Goal: Task Accomplishment & Management: Use online tool/utility

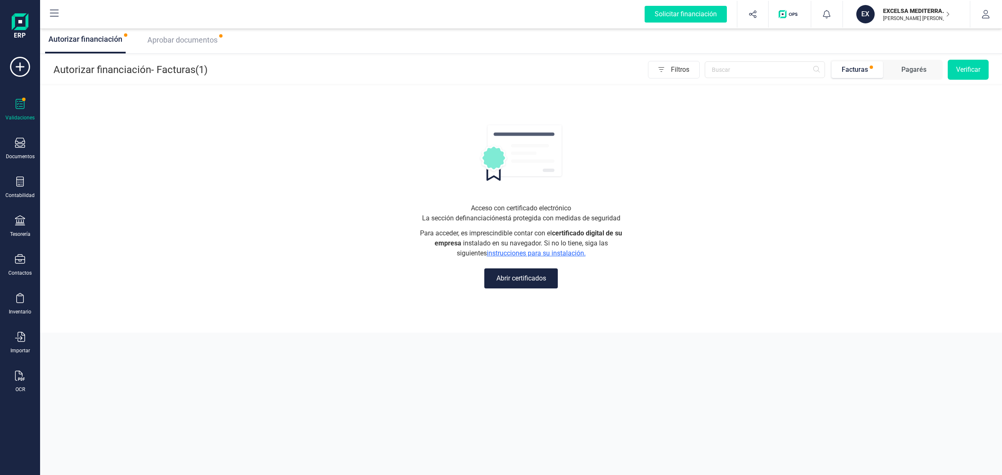
click at [185, 34] on div "Aprobar documentos" at bounding box center [182, 40] width 77 height 12
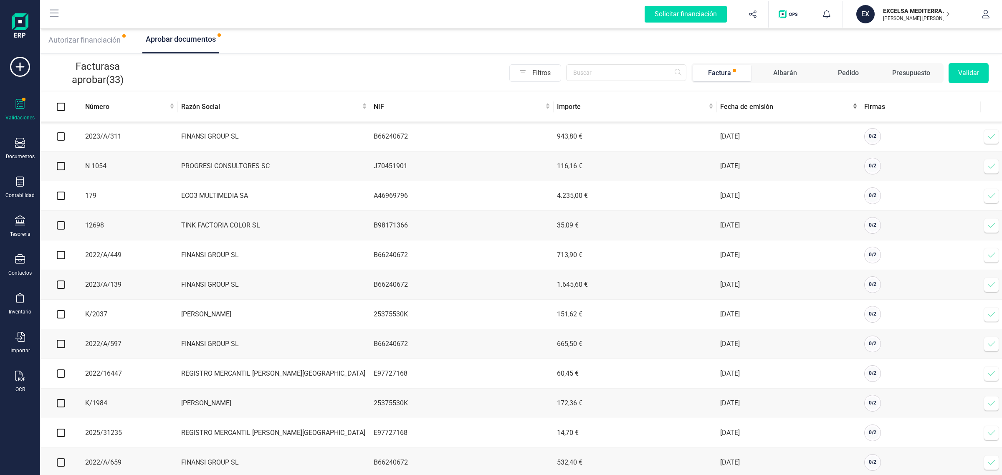
click at [745, 107] on span "Fecha de emisión" at bounding box center [785, 107] width 131 height 10
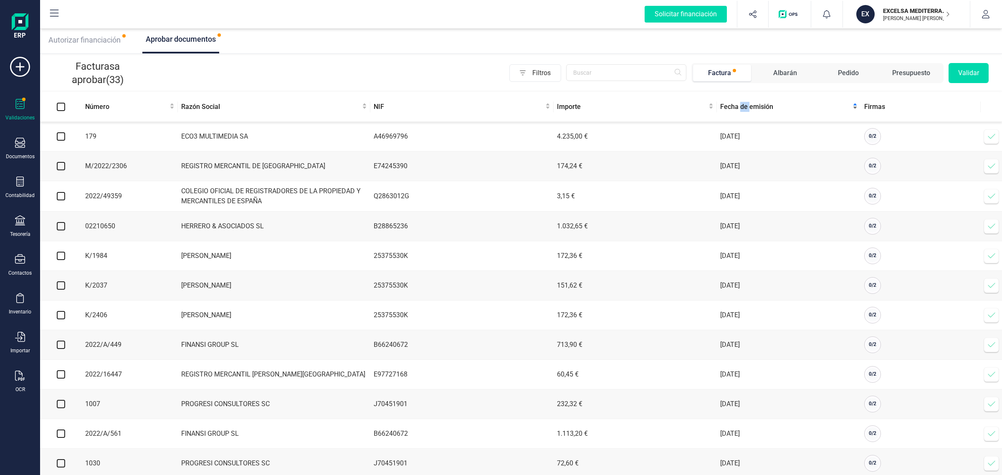
click at [745, 107] on span "Fecha de emisión" at bounding box center [785, 107] width 131 height 10
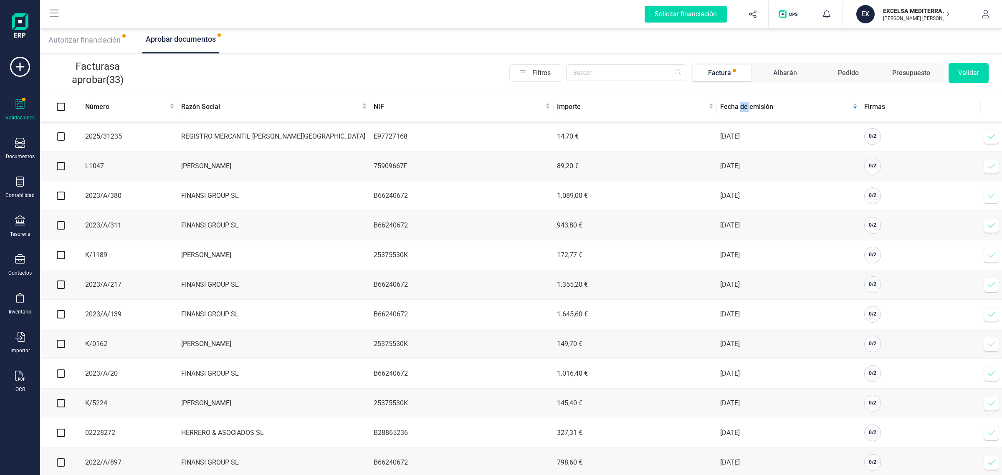
click at [58, 138] on input "checkbox" at bounding box center [61, 136] width 8 height 8
checkbox input "true"
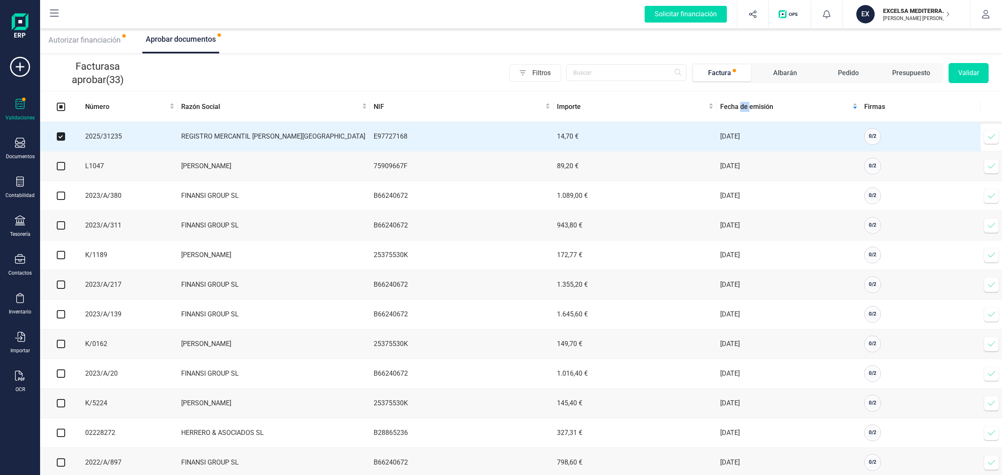
click at [61, 168] on input "checkbox" at bounding box center [61, 166] width 8 height 8
checkbox input "true"
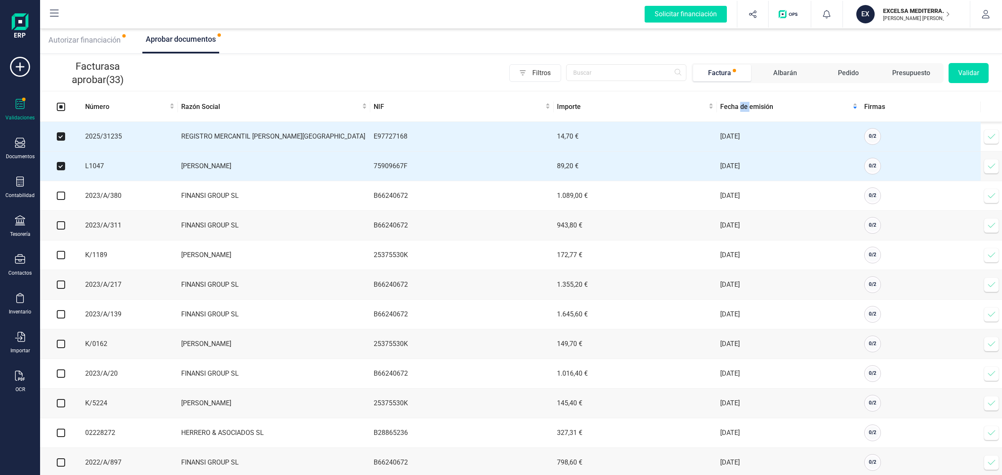
click at [966, 77] on button "Validar" at bounding box center [969, 73] width 40 height 20
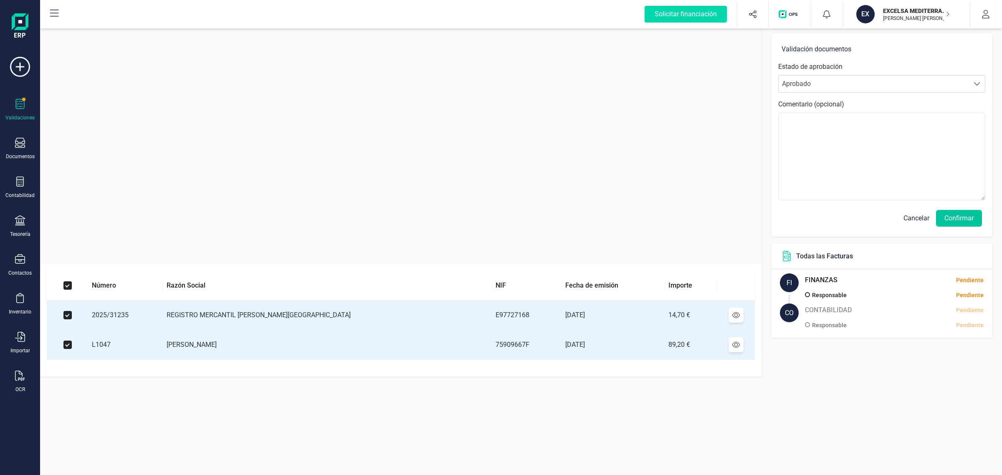
click at [948, 214] on button "Confirmar" at bounding box center [959, 218] width 46 height 17
click at [948, 221] on button "Confirmar" at bounding box center [959, 218] width 46 height 17
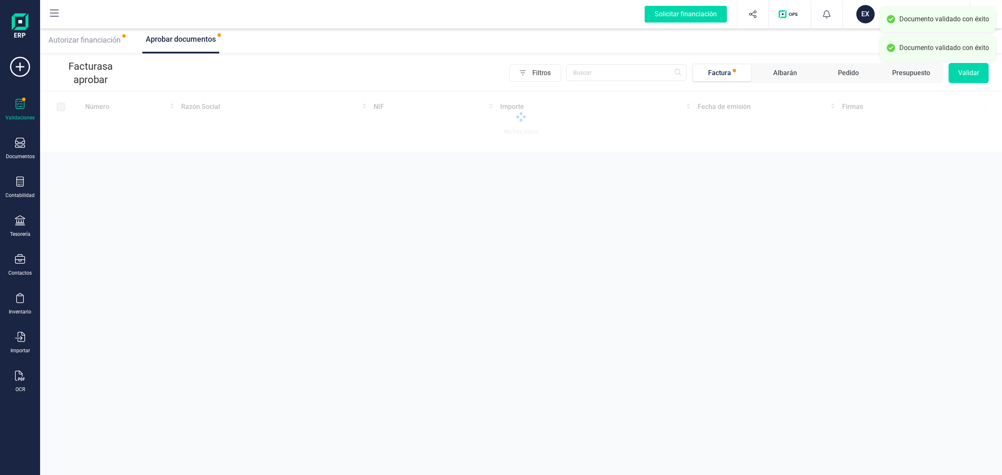
click at [871, 15] on div "EX" at bounding box center [865, 14] width 18 height 18
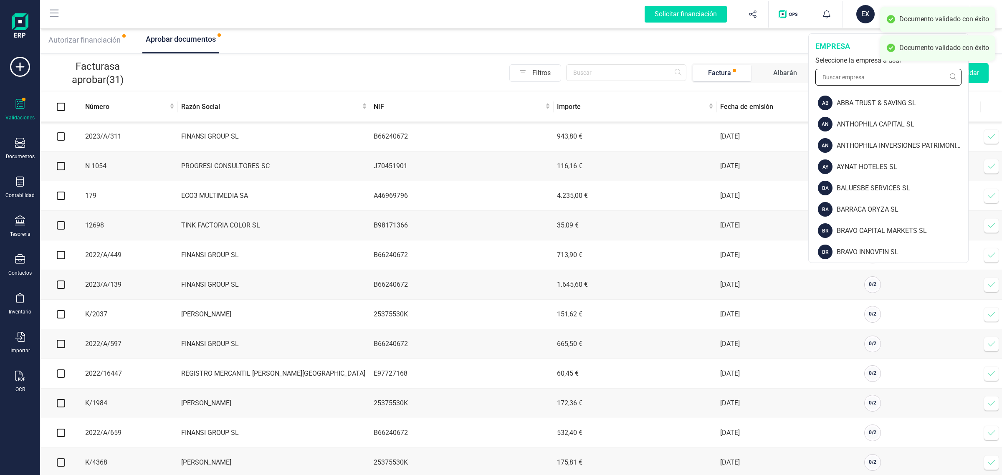
click at [855, 73] on input "text" at bounding box center [888, 77] width 146 height 17
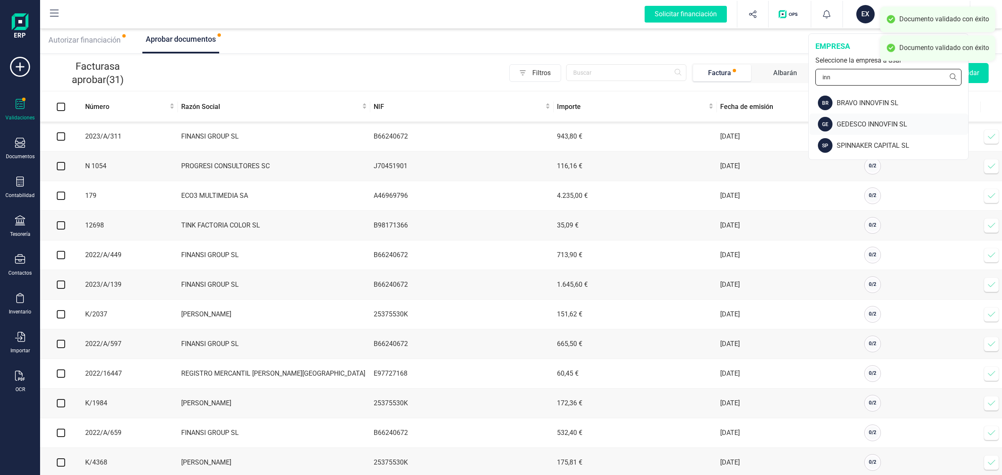
type input "inn"
click at [860, 127] on div "GEDESCO INNOVFIN SL" at bounding box center [903, 124] width 132 height 10
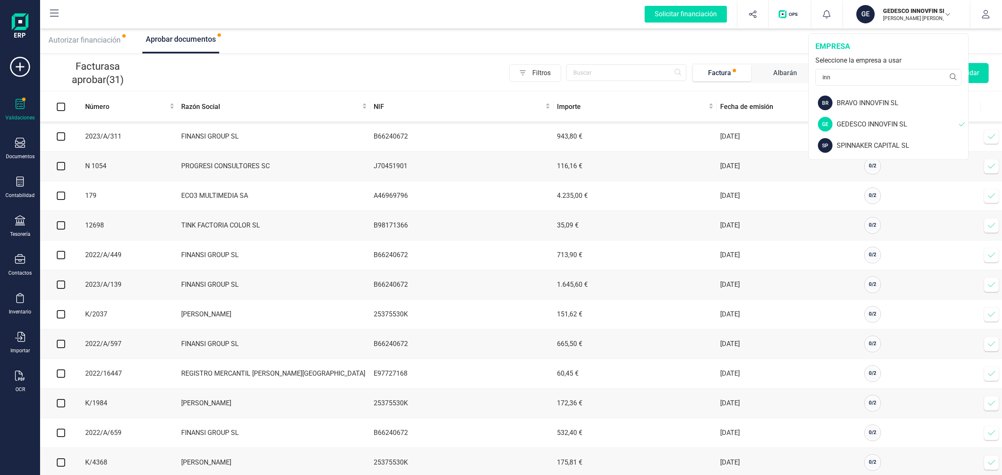
click at [848, 118] on div "GE GEDESCO INNOVFIN SL" at bounding box center [888, 124] width 159 height 21
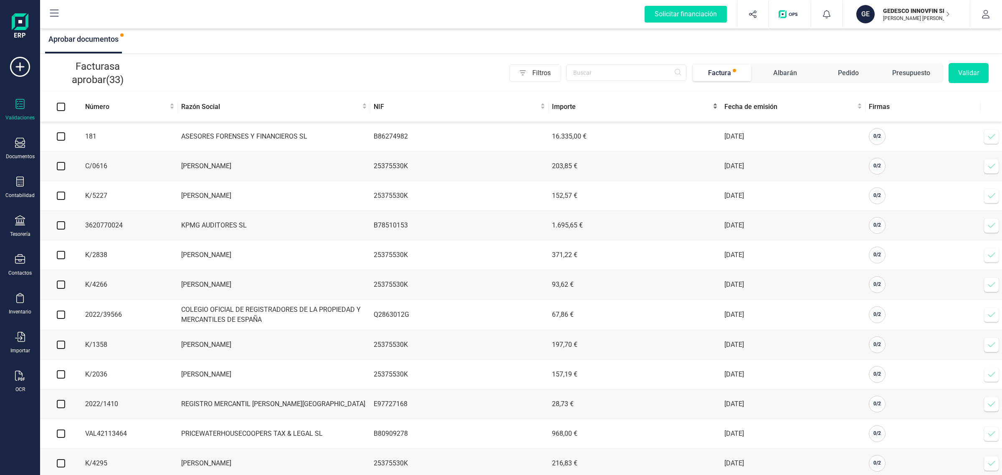
click at [717, 107] on div "Importe" at bounding box center [635, 107] width 166 height 10
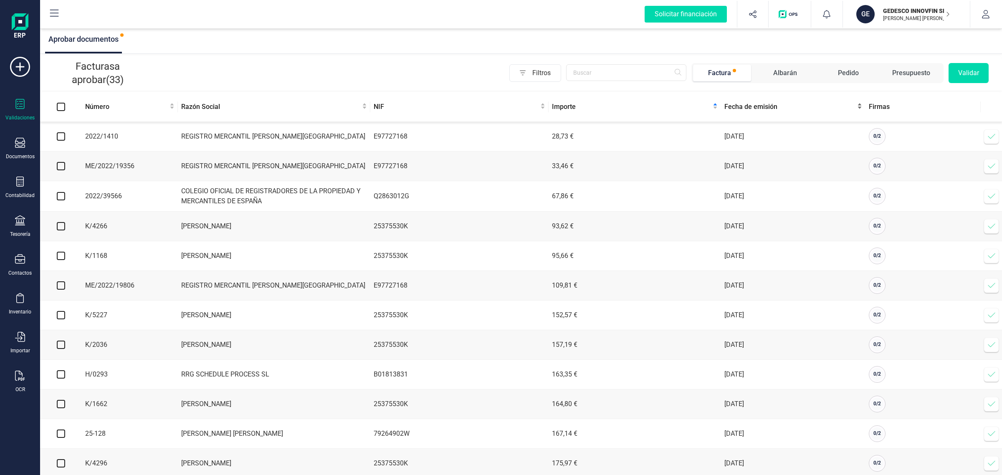
click at [744, 111] on span "Fecha de emisión" at bounding box center [789, 107] width 131 height 10
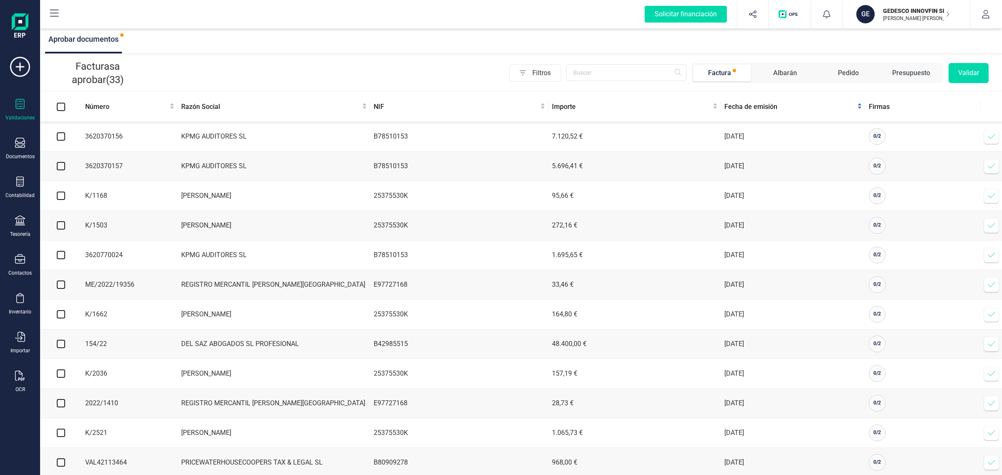
click at [744, 111] on span "Fecha de emisión" at bounding box center [789, 107] width 131 height 10
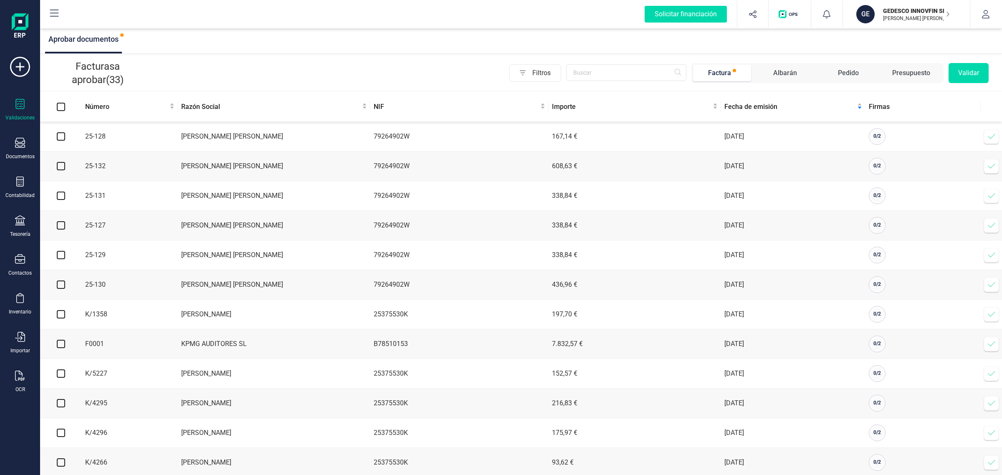
click at [59, 136] on input "checkbox" at bounding box center [61, 136] width 8 height 8
checkbox input "true"
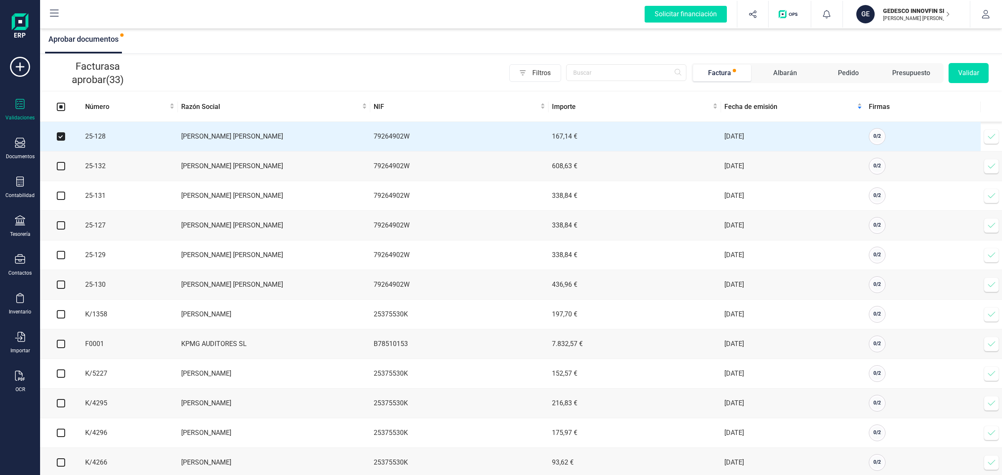
click at [58, 166] on input "checkbox" at bounding box center [61, 166] width 8 height 8
checkbox input "true"
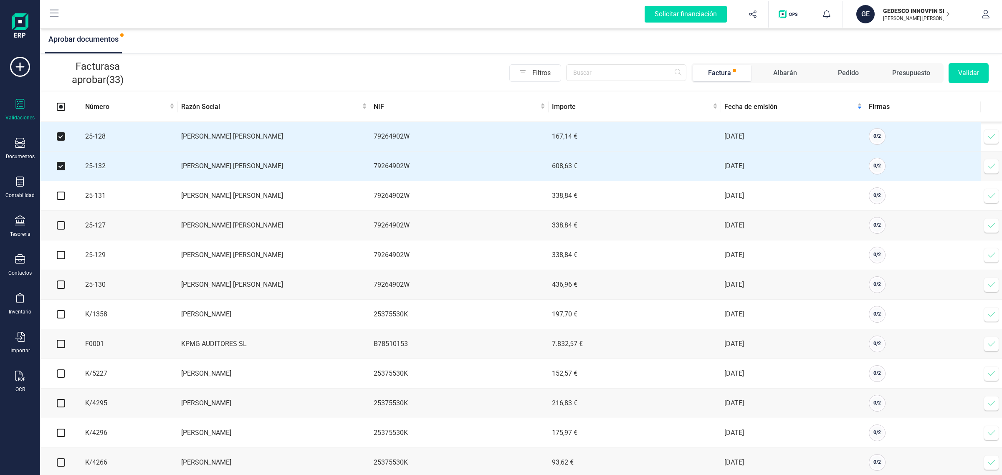
click at [61, 195] on input "checkbox" at bounding box center [61, 196] width 8 height 8
checkbox input "true"
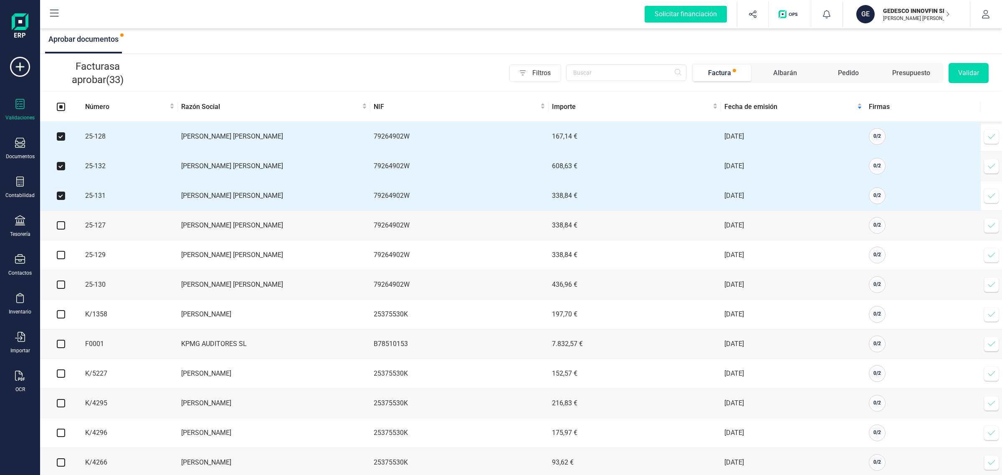
click at [61, 226] on input "checkbox" at bounding box center [61, 225] width 8 height 8
checkbox input "true"
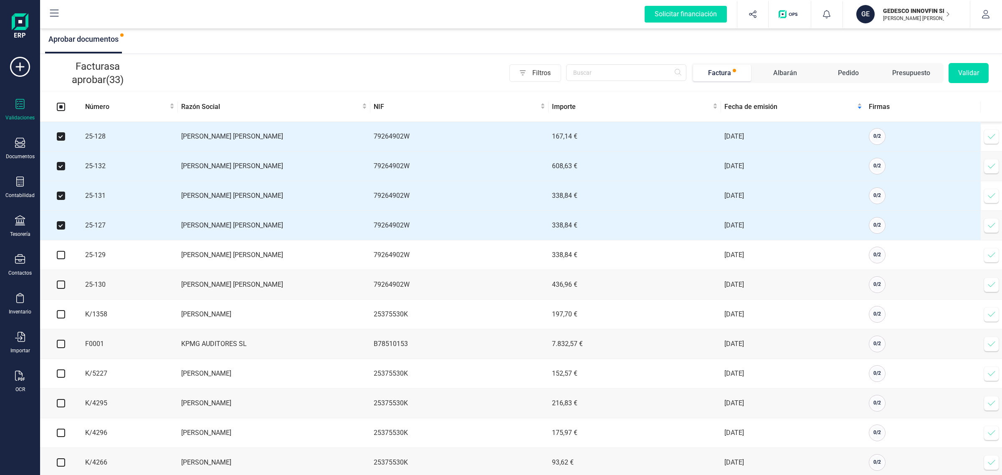
click at [58, 259] on input "checkbox" at bounding box center [61, 255] width 8 height 8
checkbox input "true"
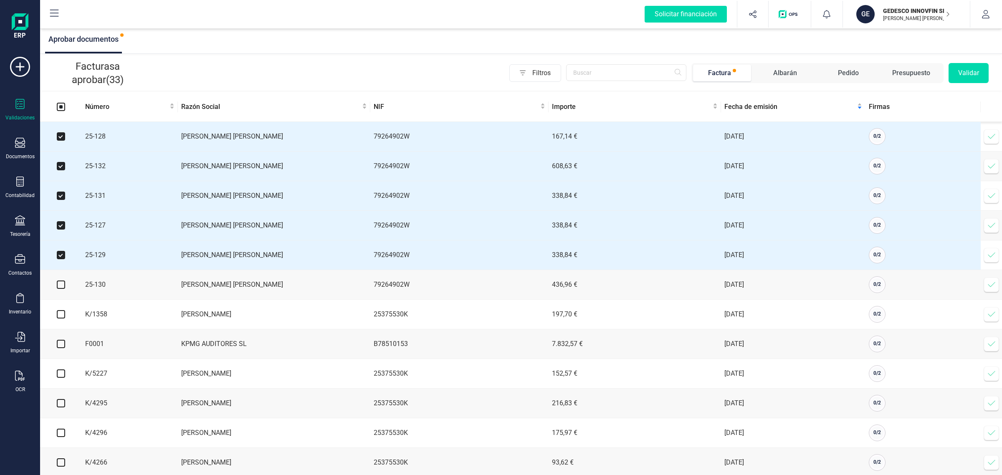
click at [61, 286] on input "checkbox" at bounding box center [61, 285] width 8 height 8
checkbox input "true"
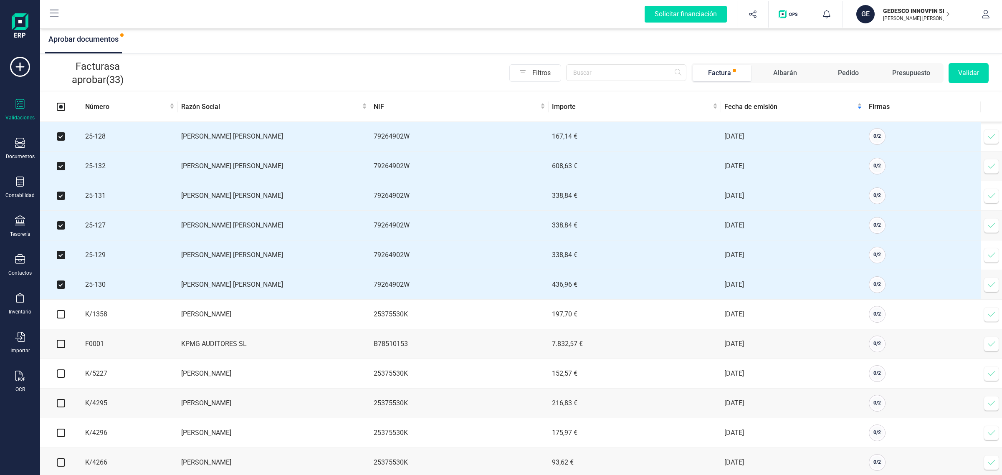
click at [964, 73] on button "Validar" at bounding box center [969, 73] width 40 height 20
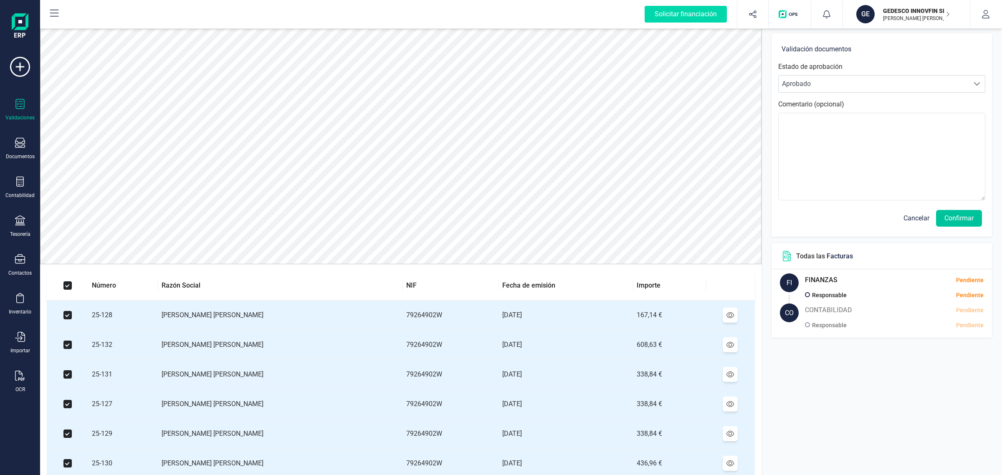
click at [951, 220] on button "Confirmar" at bounding box center [959, 218] width 46 height 17
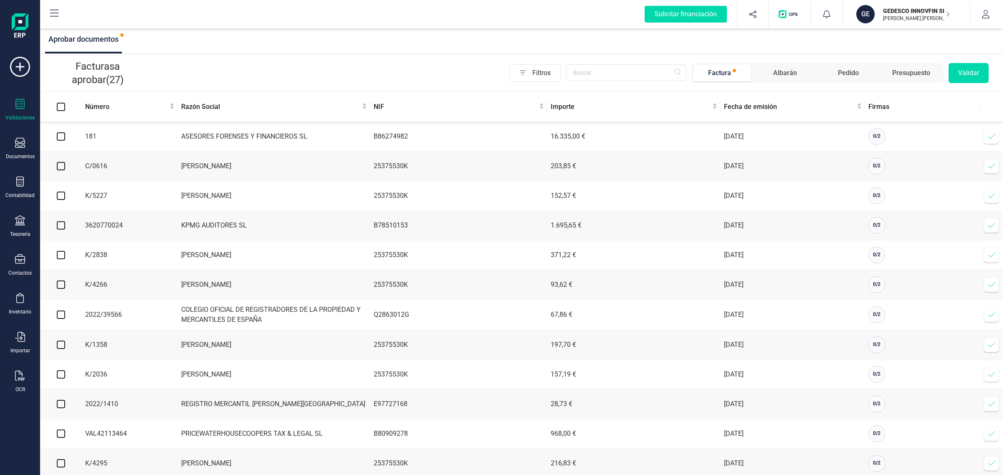
click at [875, 13] on div "GE" at bounding box center [866, 14] width 20 height 18
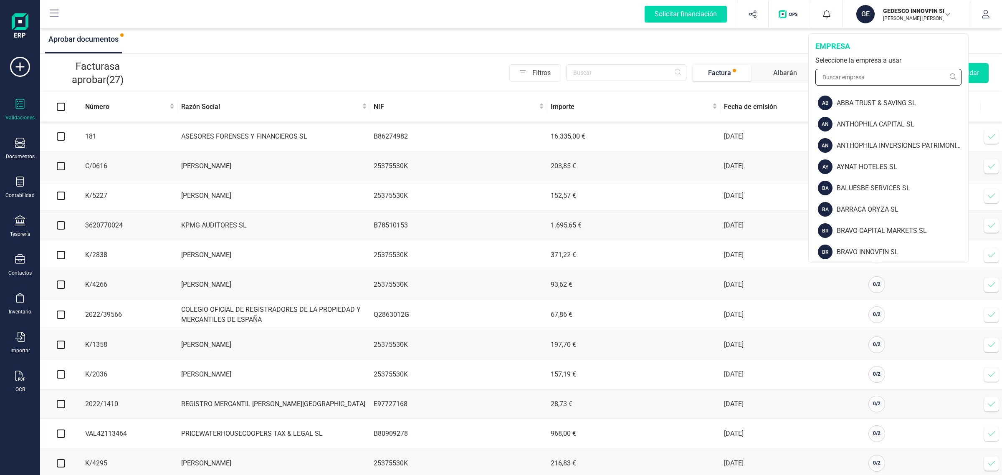
click at [848, 72] on input "text" at bounding box center [888, 77] width 146 height 17
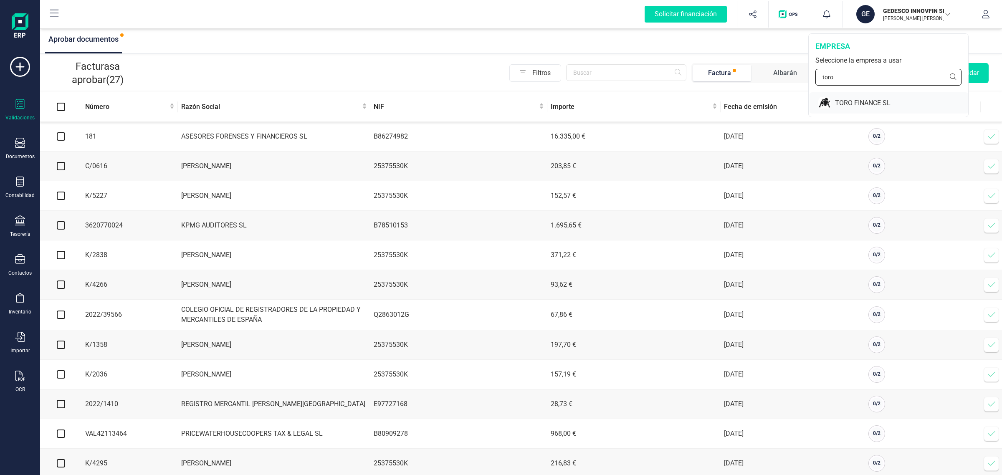
type input "toro"
click at [883, 99] on div "TORO FINANCE SL" at bounding box center [901, 103] width 133 height 10
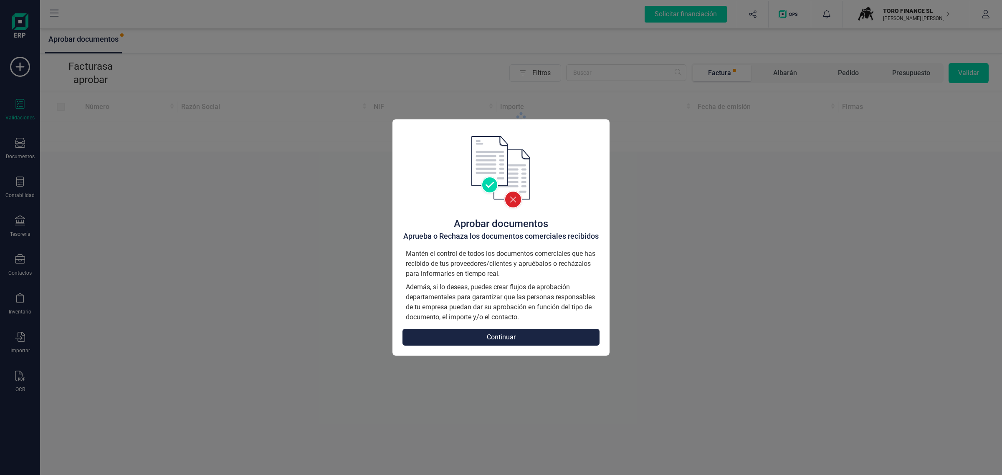
click at [464, 340] on button "Continuar" at bounding box center [500, 337] width 197 height 17
click at [500, 336] on td "272929638" at bounding box center [458, 344] width 177 height 30
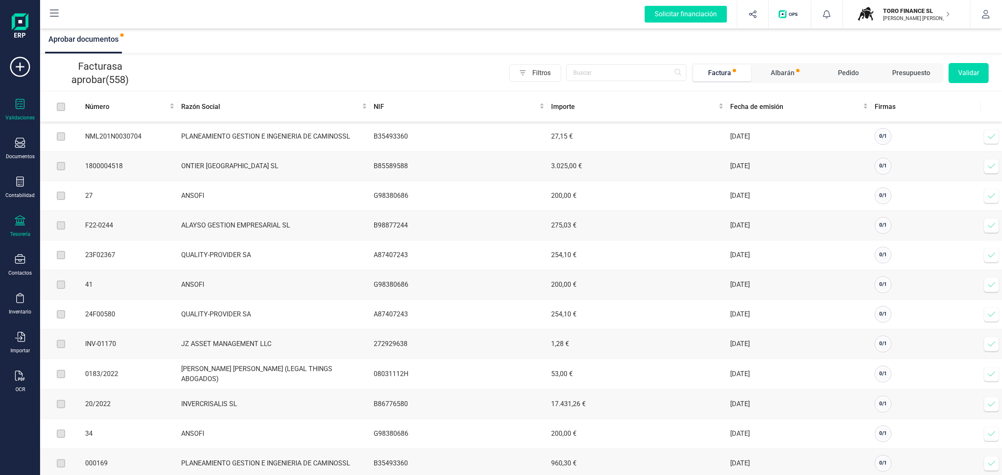
click at [20, 224] on icon at bounding box center [20, 220] width 10 height 10
click at [84, 142] on span "Cuentas bancarias" at bounding box center [101, 142] width 73 height 10
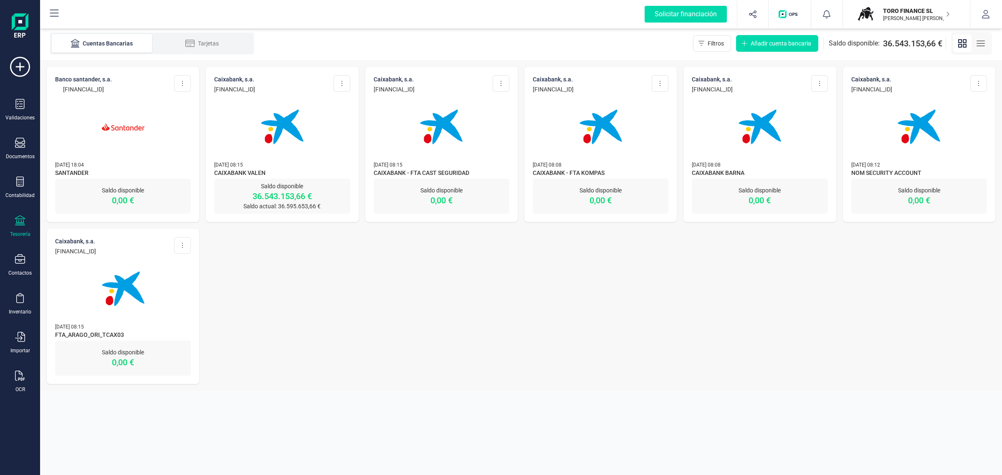
click at [286, 126] on img at bounding box center [282, 127] width 70 height 70
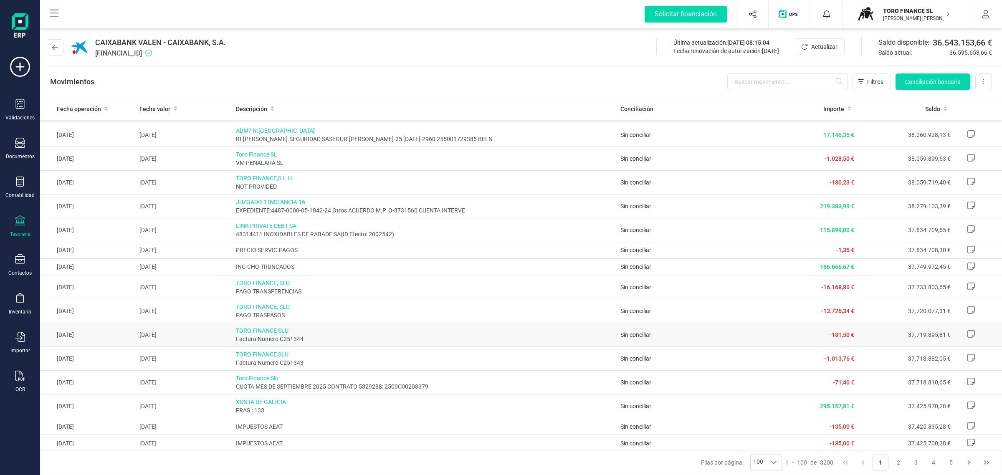
scroll to position [1846, 0]
click at [894, 464] on button "2" at bounding box center [898, 463] width 16 height 16
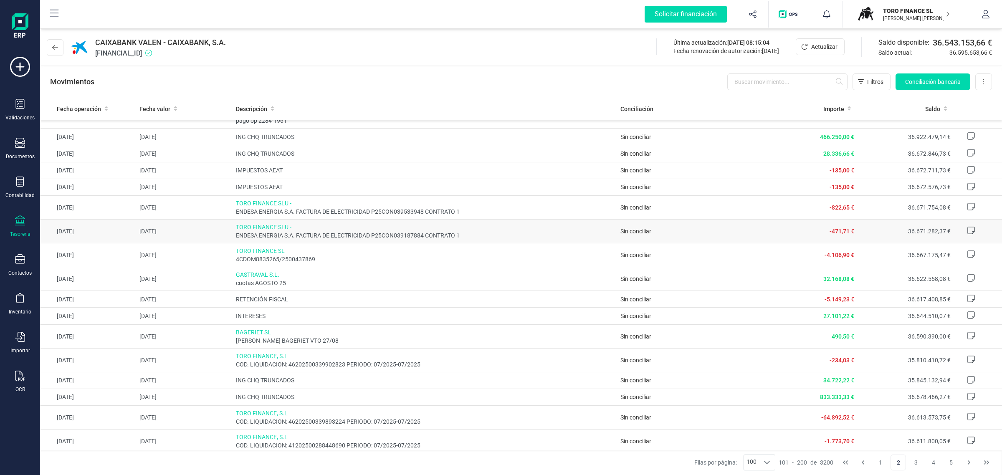
scroll to position [209, 0]
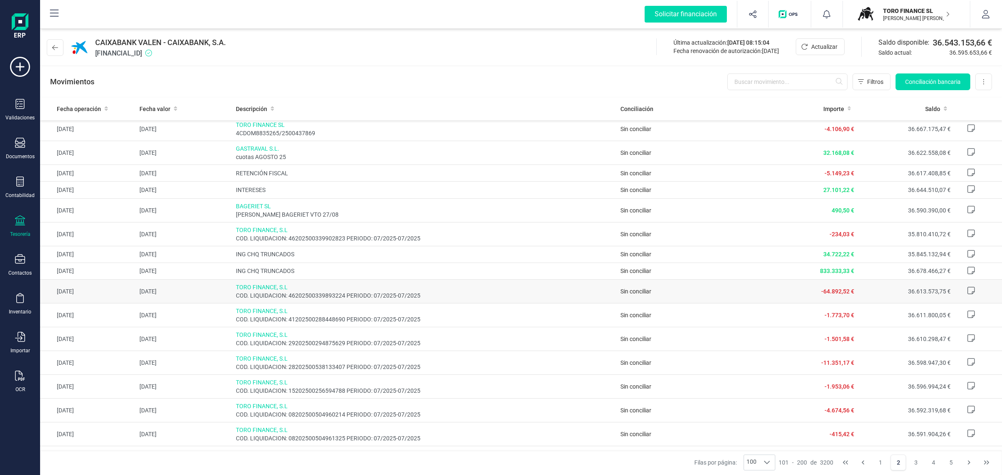
click at [898, 290] on td "36.613.573,75 €" at bounding box center [905, 292] width 96 height 24
drag, startPoint x: 898, startPoint y: 290, endPoint x: 933, endPoint y: 292, distance: 35.1
click at [933, 292] on td "36.613.573,75 €" at bounding box center [905, 292] width 96 height 24
copy td "36.613.573,75"
